Goal: Information Seeking & Learning: Learn about a topic

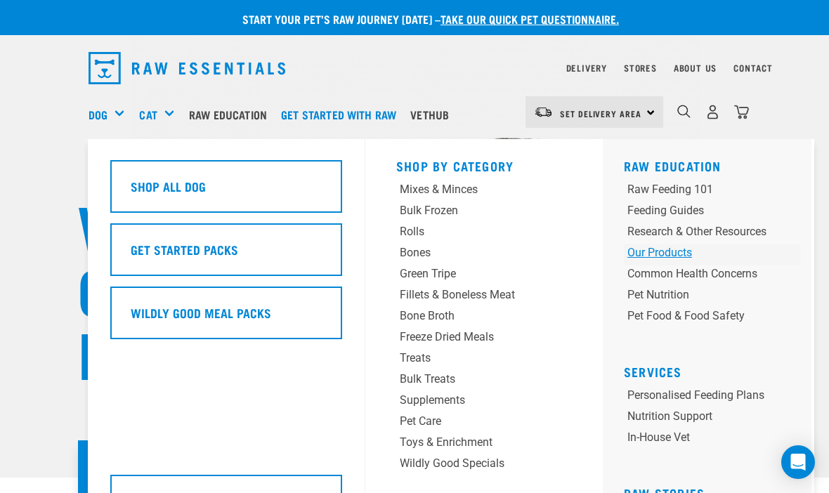
click at [671, 256] on div "Our Products" at bounding box center [697, 253] width 139 height 17
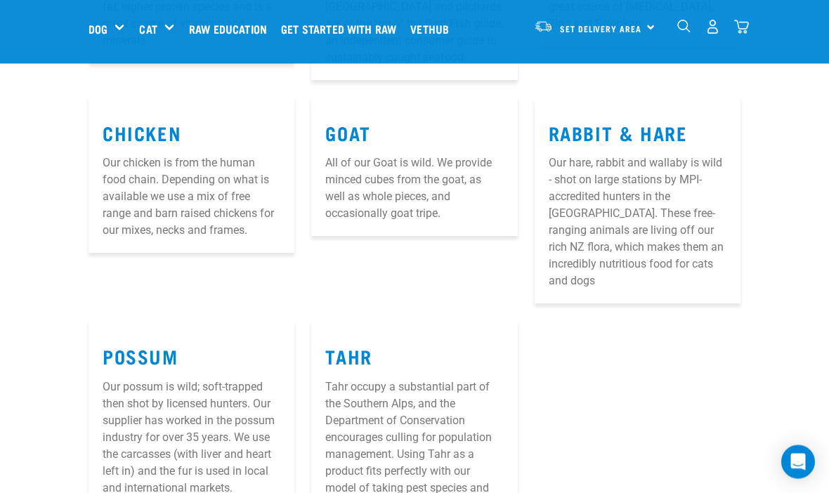
scroll to position [972, 0]
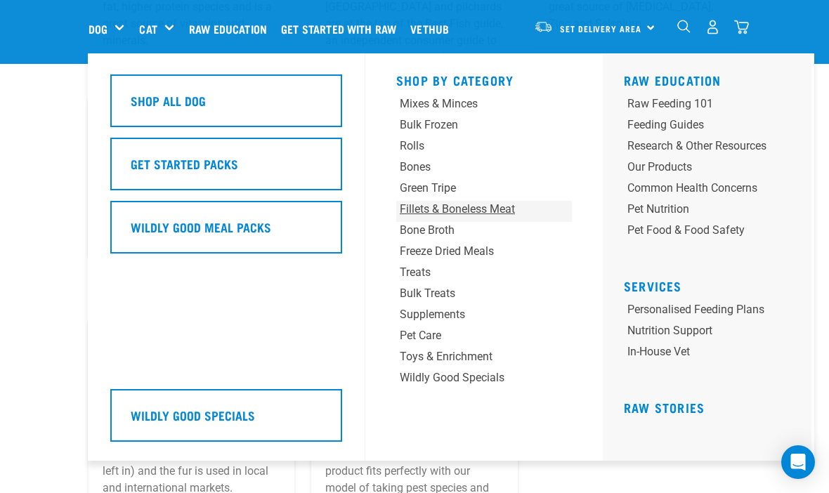
click at [474, 210] on div "Fillets & Boneless Meat" at bounding box center [469, 209] width 138 height 17
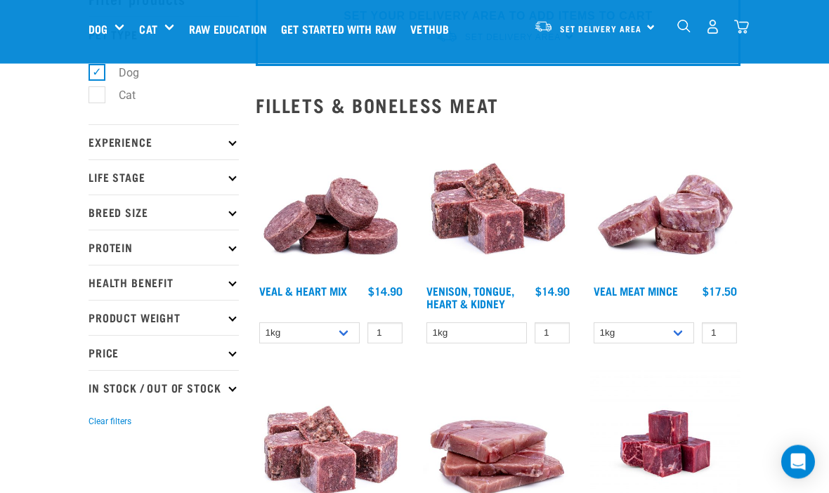
scroll to position [84, 0]
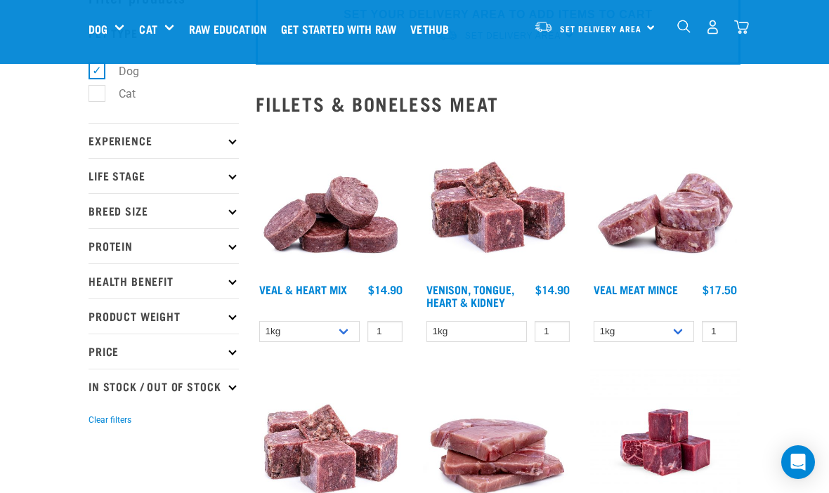
click at [360, 229] on img at bounding box center [331, 201] width 150 height 150
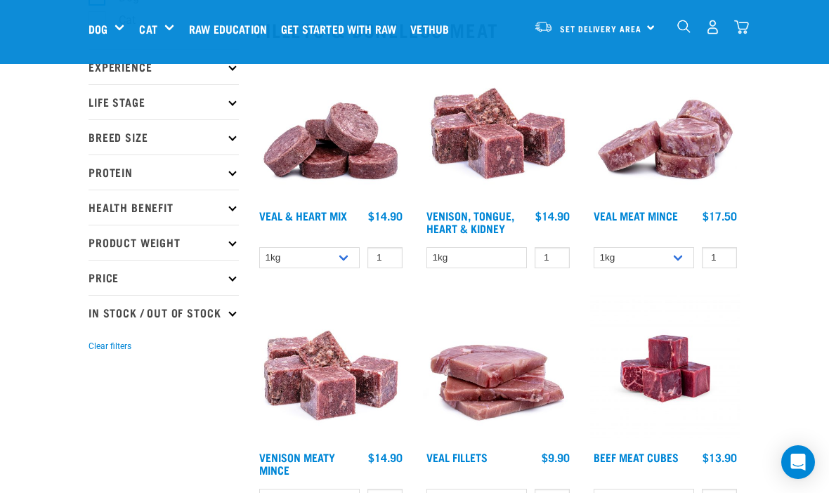
scroll to position [160, 0]
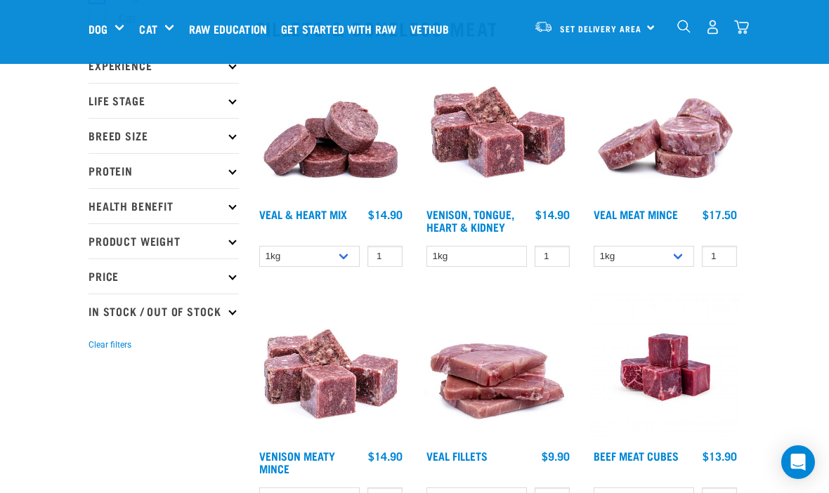
click at [512, 158] on img at bounding box center [498, 126] width 150 height 150
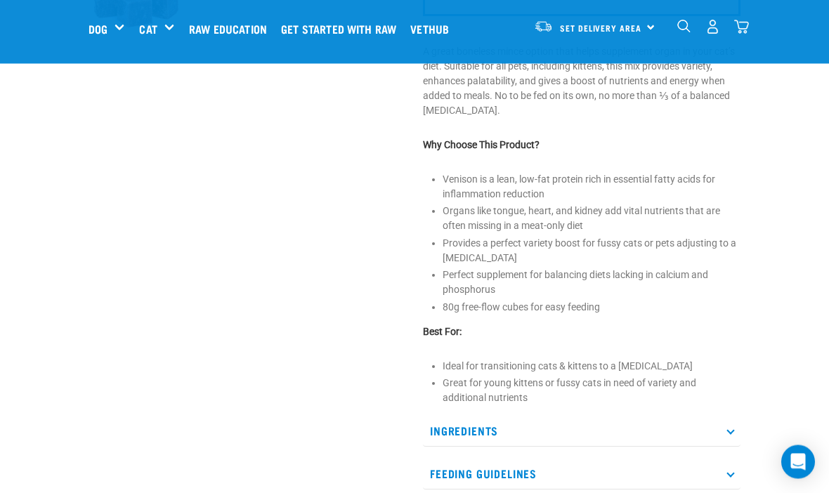
scroll to position [488, 0]
click at [740, 434] on p "Ingredients" at bounding box center [582, 431] width 318 height 32
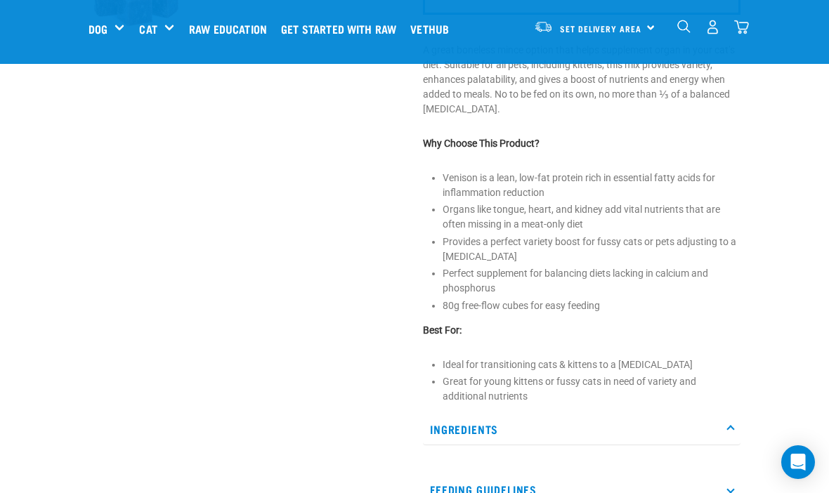
click at [738, 430] on p "Ingredients" at bounding box center [582, 430] width 318 height 32
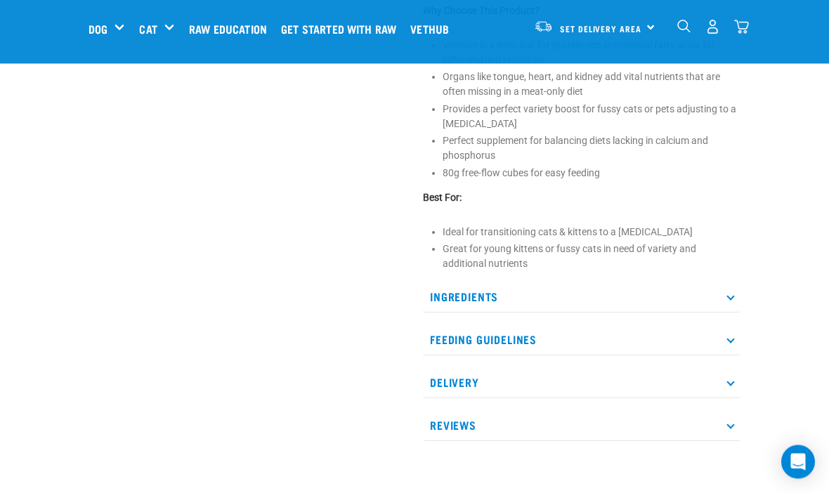
scroll to position [622, 0]
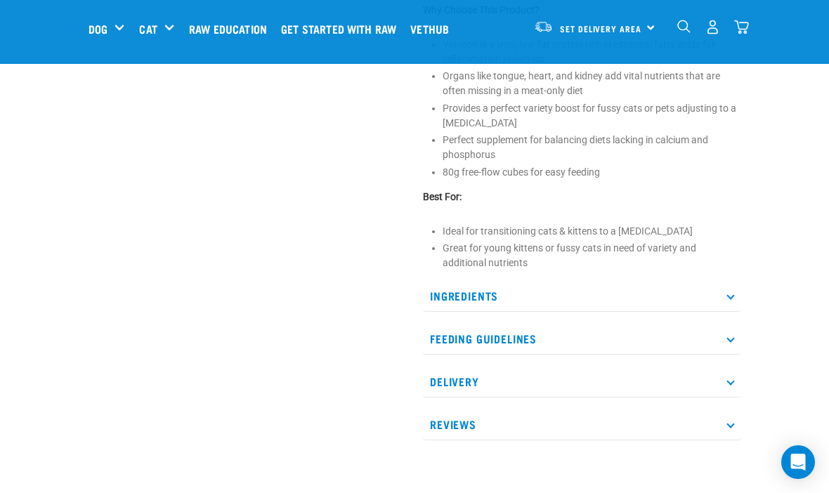
click at [730, 297] on icon at bounding box center [731, 296] width 8 height 8
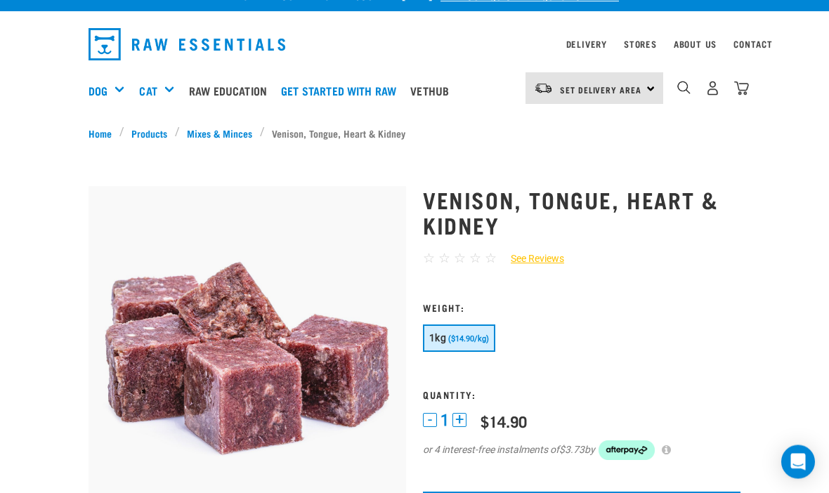
scroll to position [0, 0]
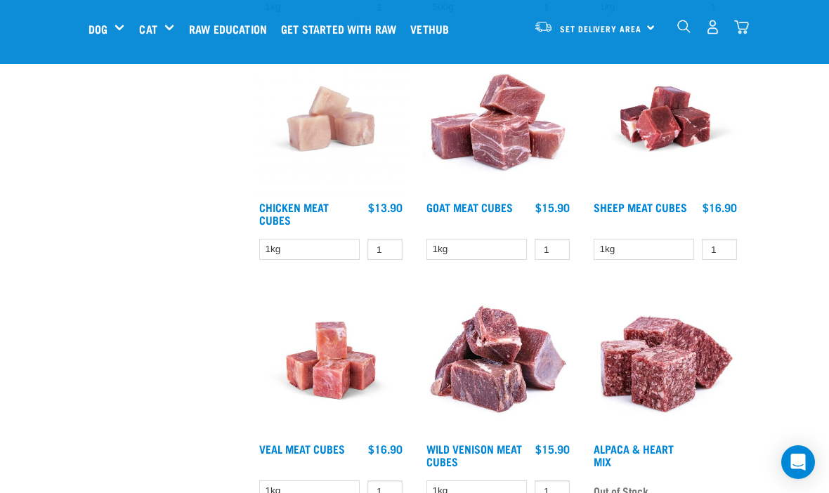
scroll to position [639, 0]
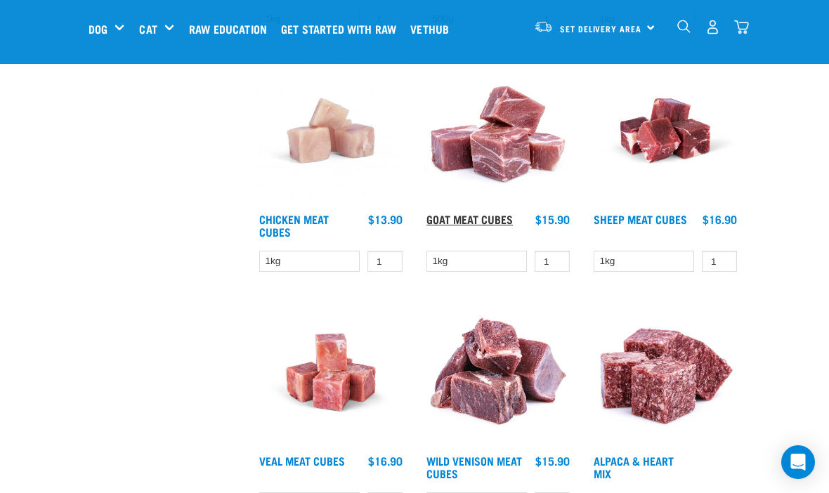
click at [480, 222] on link "Goat Meat Cubes" at bounding box center [470, 219] width 86 height 6
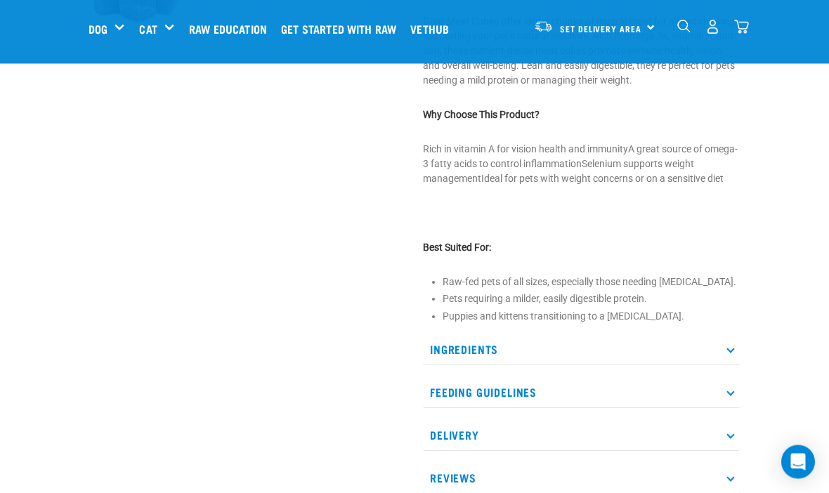
scroll to position [493, 0]
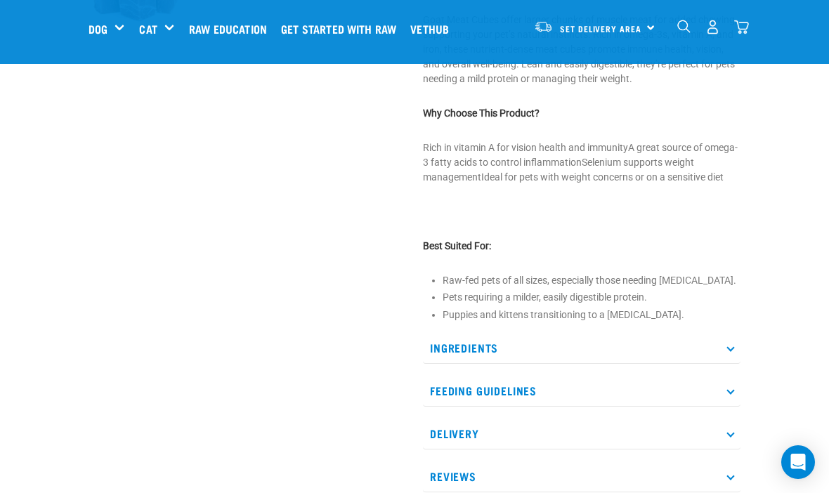
click at [737, 363] on p "Ingredients" at bounding box center [582, 348] width 318 height 32
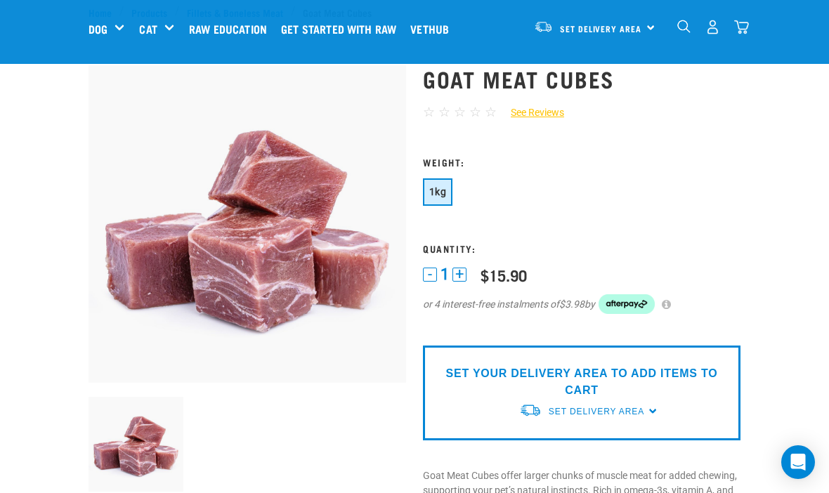
scroll to position [0, 0]
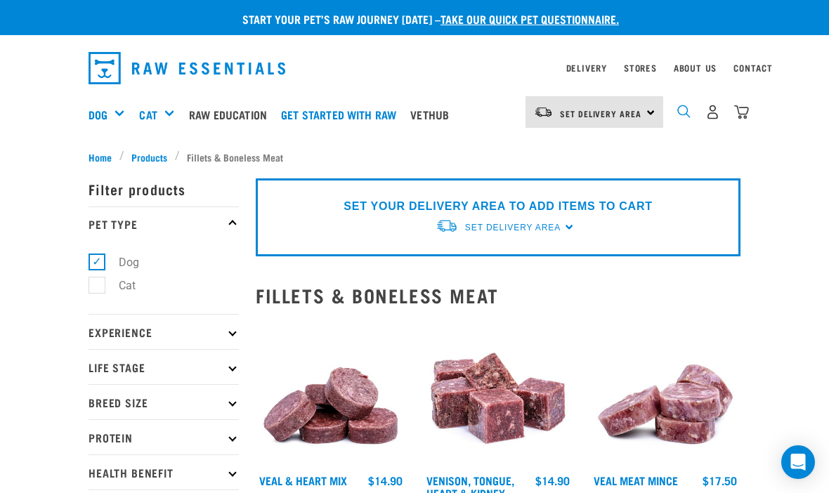
click at [684, 114] on img "dropdown navigation" at bounding box center [683, 111] width 13 height 13
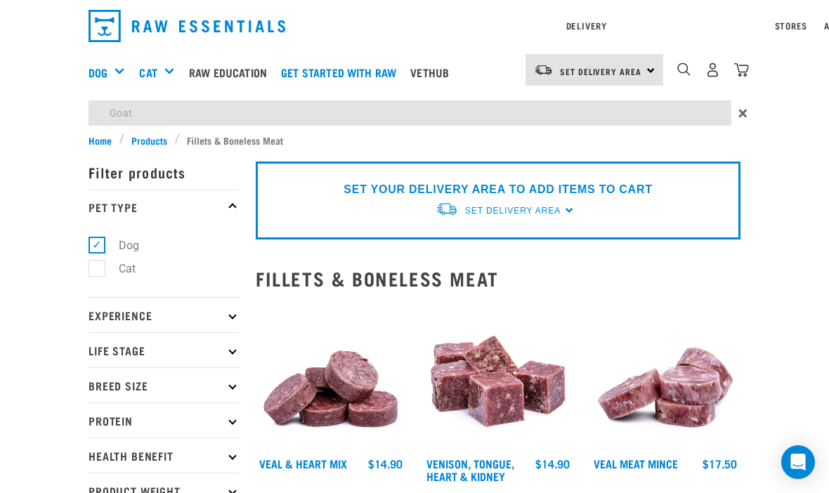
type input "Goat"
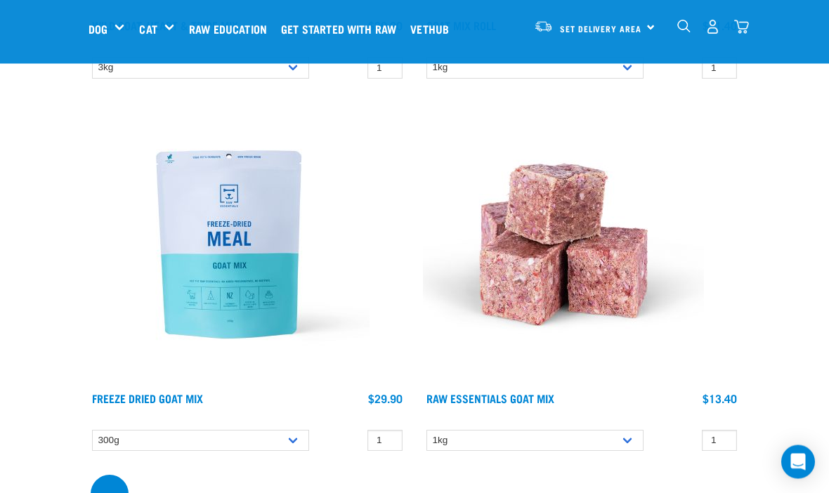
scroll to position [2720, 0]
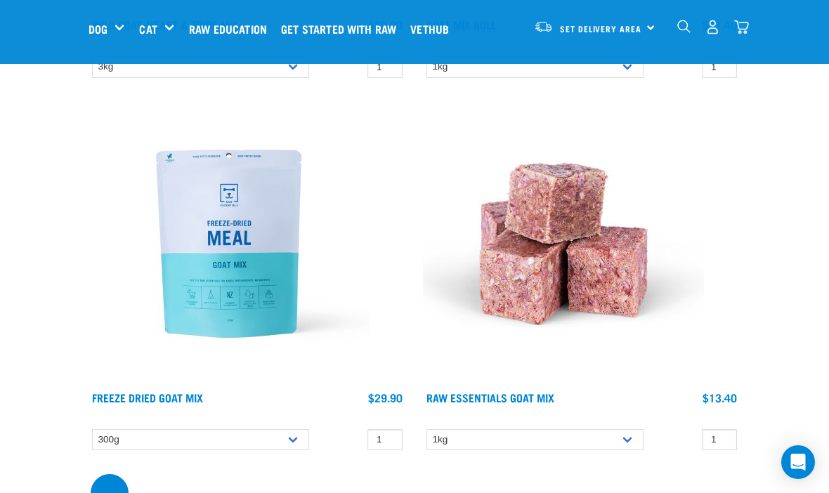
click at [605, 289] on img at bounding box center [563, 243] width 281 height 281
click at [521, 394] on link "Raw Essentials Goat Mix" at bounding box center [491, 397] width 128 height 6
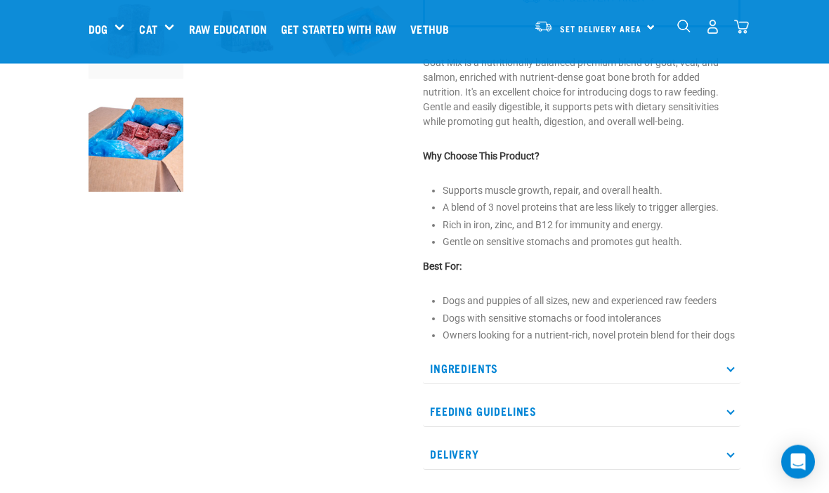
scroll to position [460, 0]
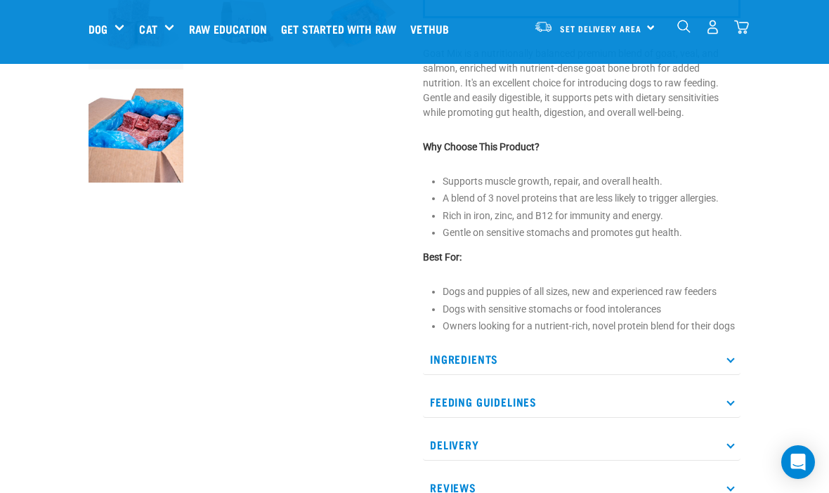
click at [727, 358] on icon at bounding box center [731, 360] width 8 height 8
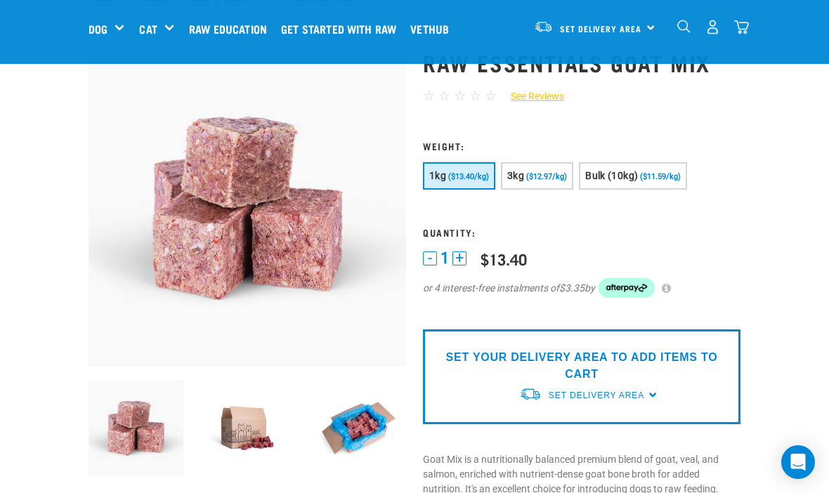
scroll to position [53, 0]
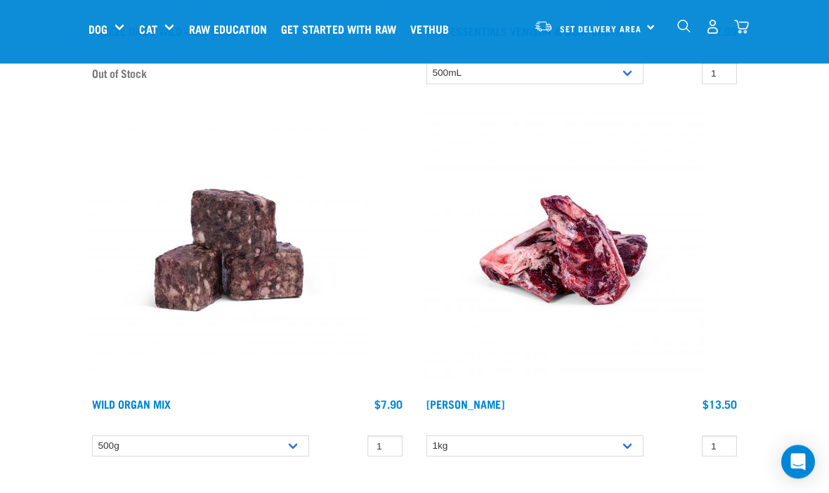
scroll to position [3460, 0]
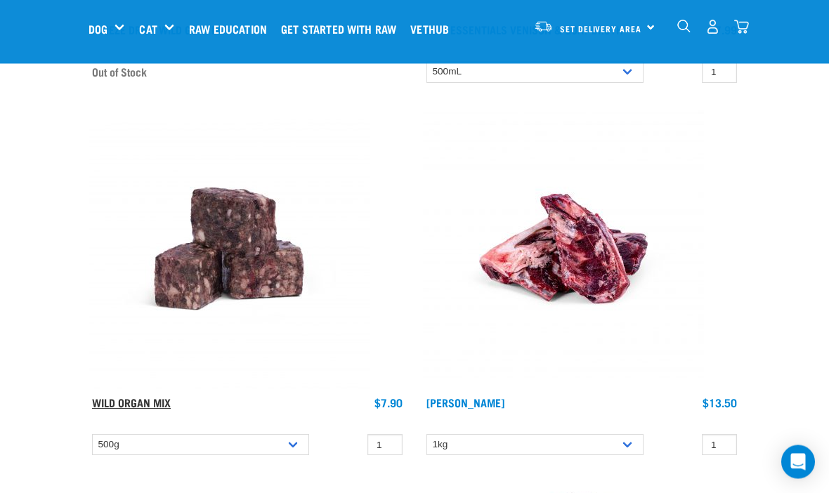
click at [149, 401] on link "Wild Organ Mix" at bounding box center [131, 403] width 79 height 6
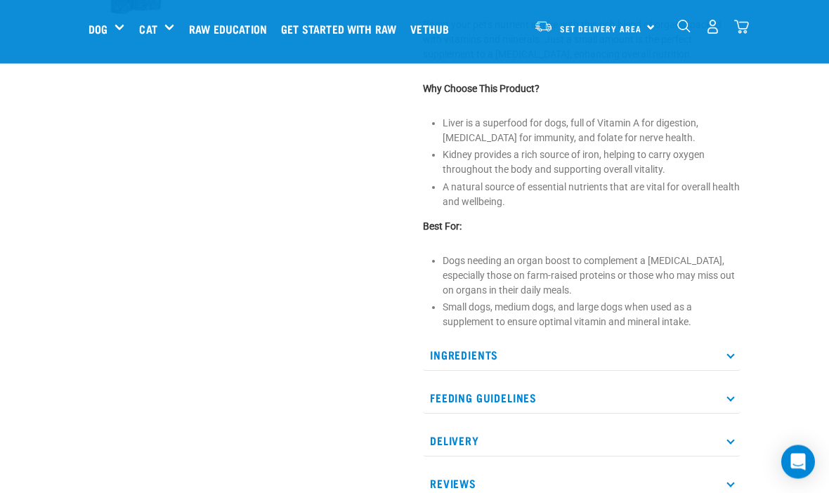
scroll to position [488, 0]
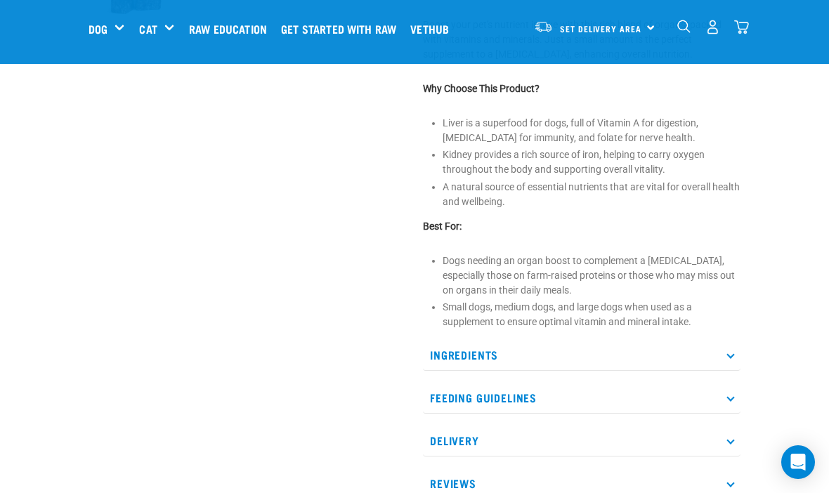
click at [736, 356] on p "Ingredients" at bounding box center [582, 355] width 318 height 32
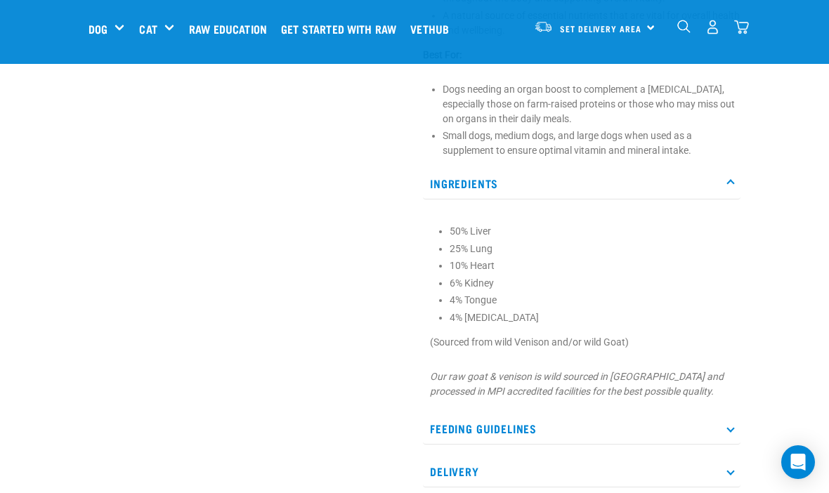
scroll to position [662, 0]
